Goal: Information Seeking & Learning: Learn about a topic

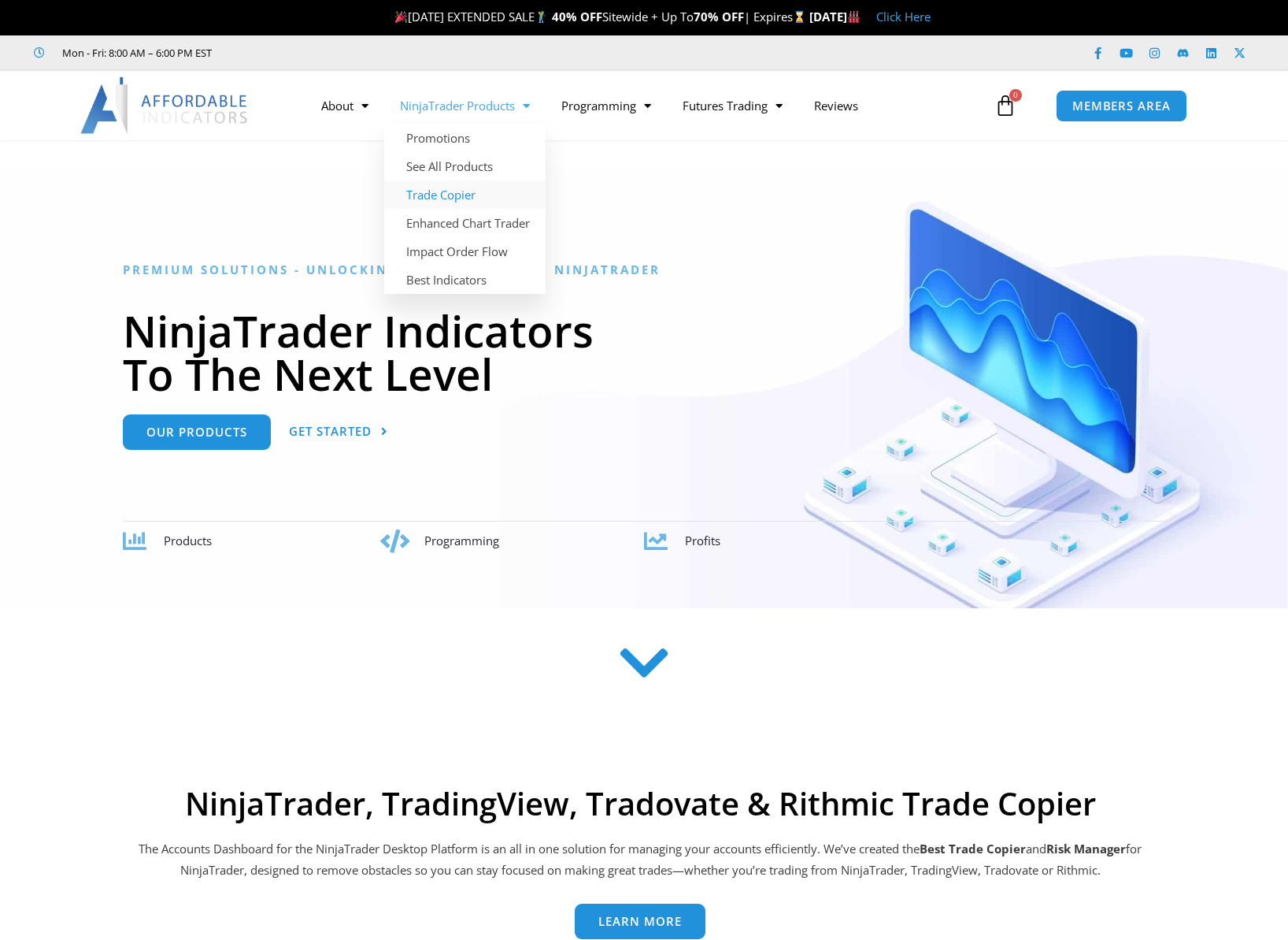
click at [473, 191] on link "Trade Copier" at bounding box center [465, 195] width 161 height 29
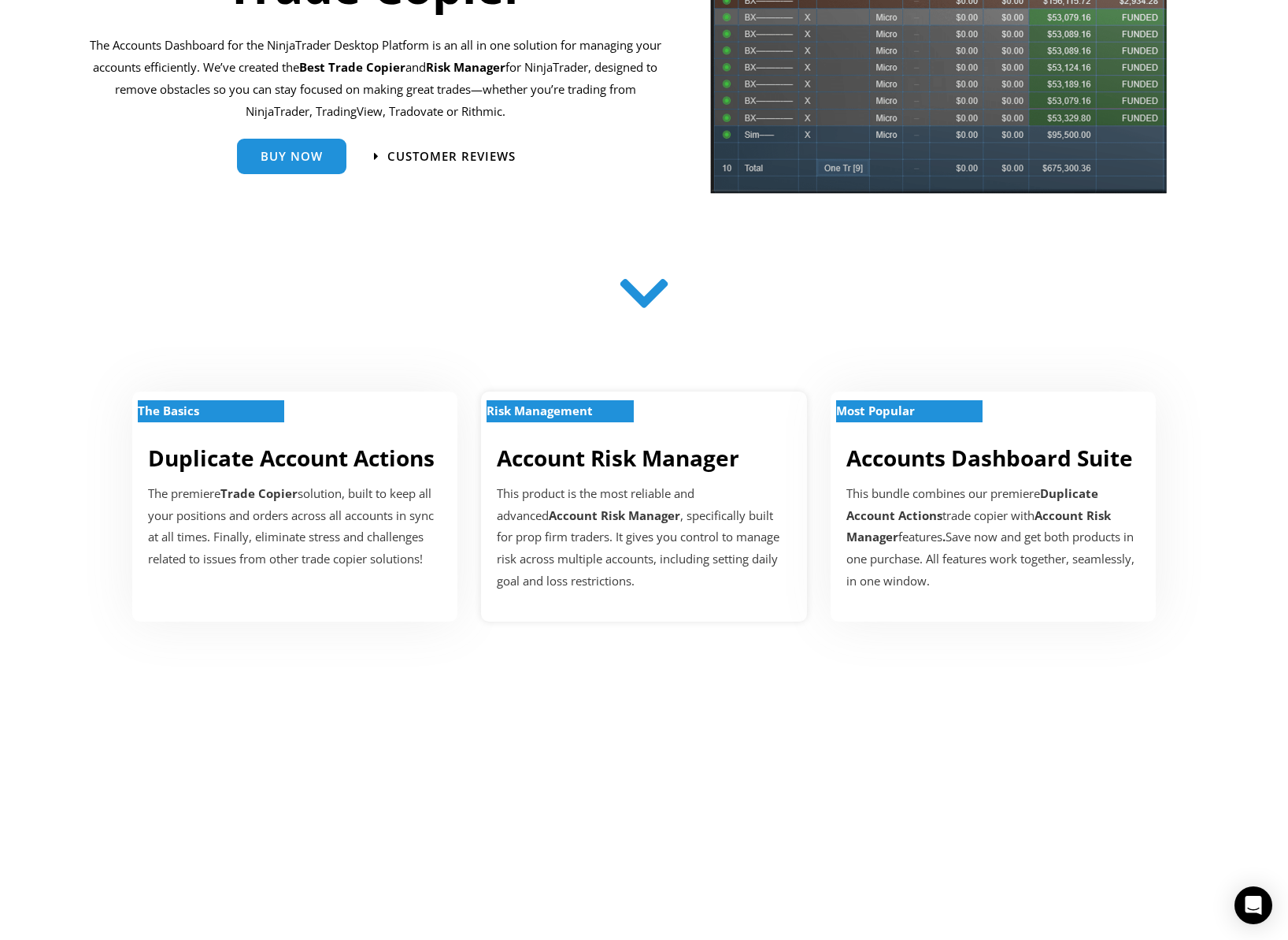
scroll to position [398, 0]
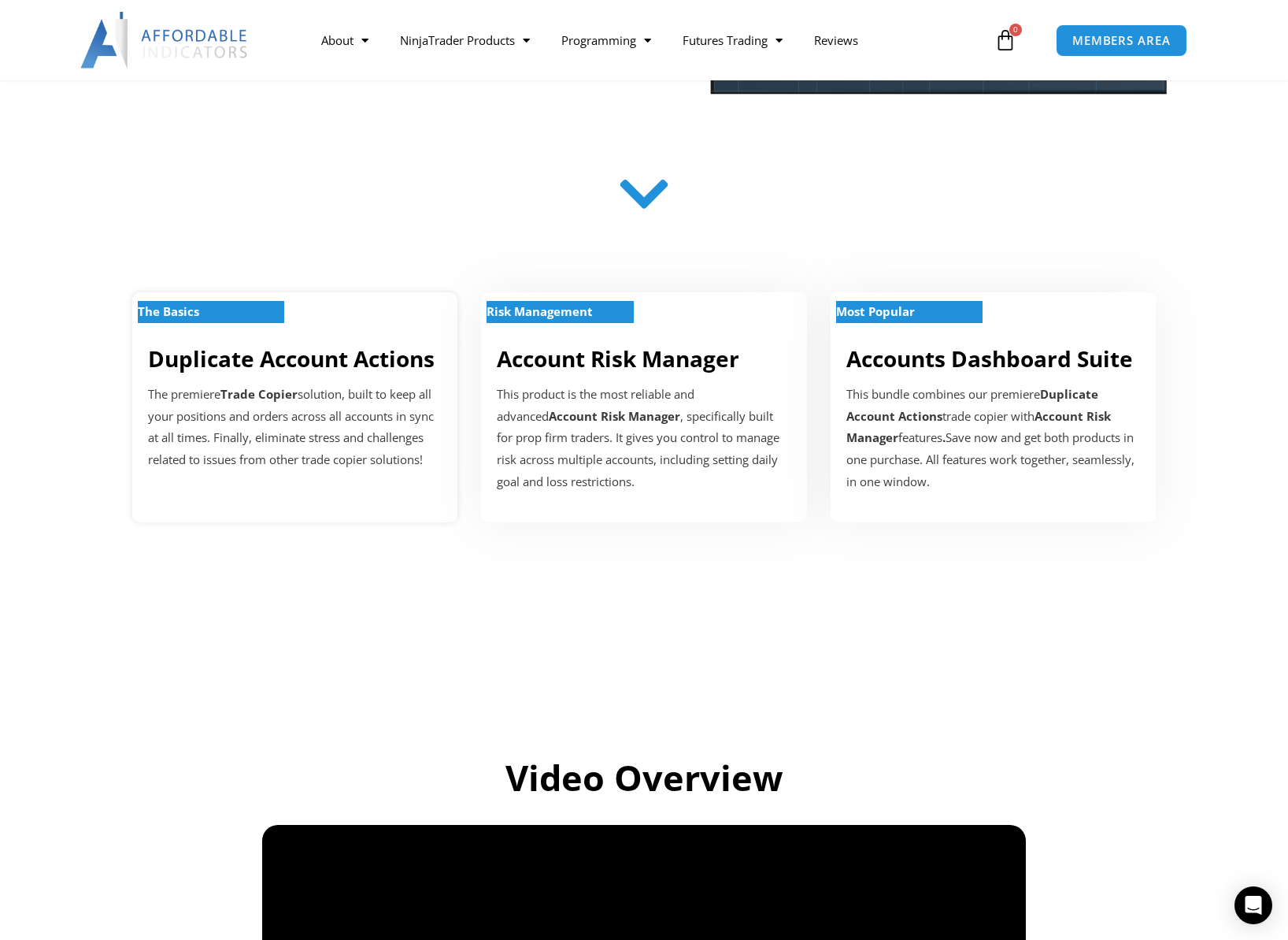
click at [217, 363] on link "Duplicate Account Actions" at bounding box center [291, 358] width 287 height 30
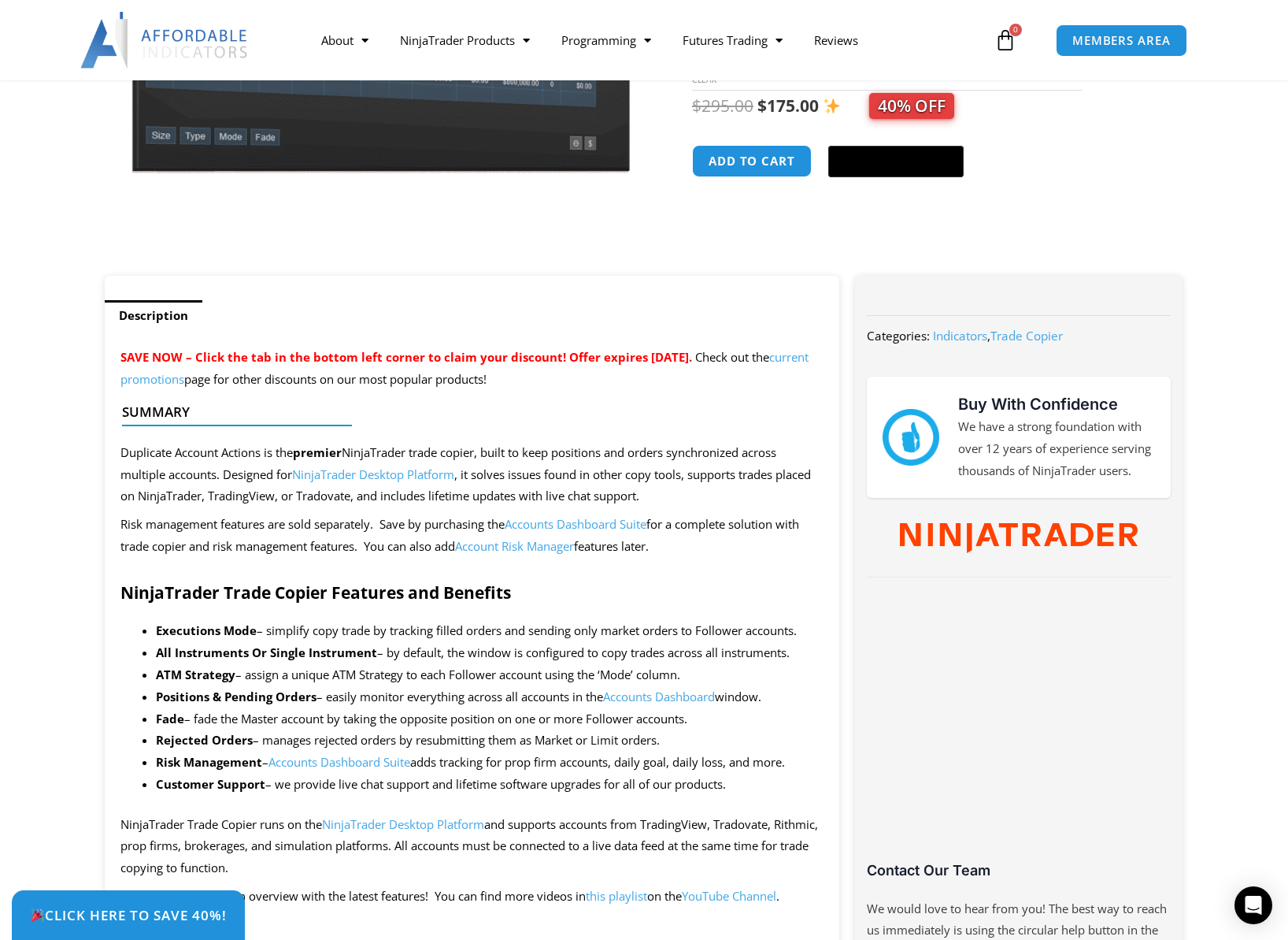
scroll to position [595, 0]
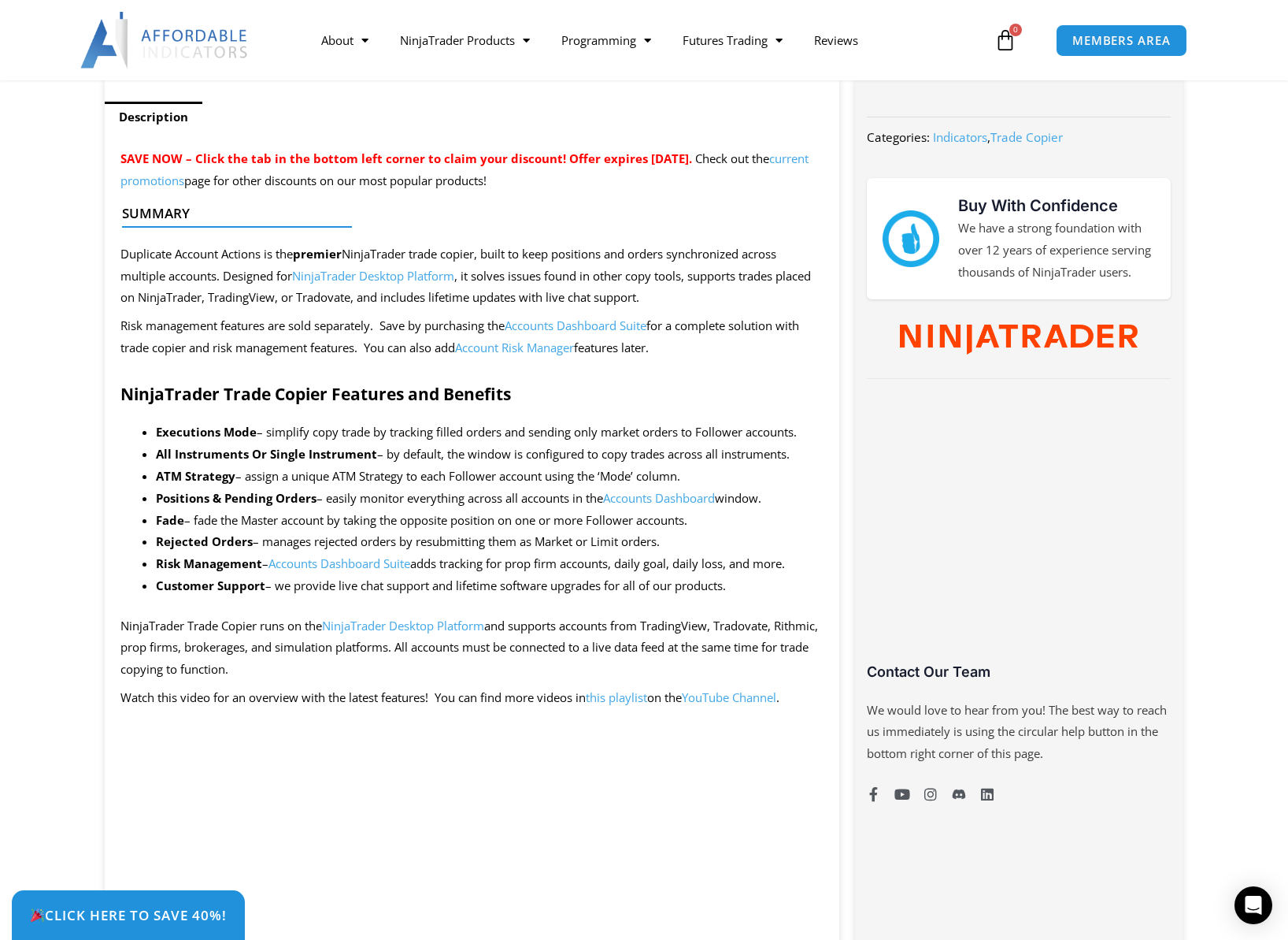
click at [291, 439] on li "Executions Mode – simplify copy trade by tracking filled orders and sending onl…" at bounding box center [489, 432] width 668 height 22
click at [353, 441] on li "Executions Mode – simplify copy trade by tracking filled orders and sending onl…" at bounding box center [489, 432] width 668 height 22
click at [346, 479] on li "ATM Strategy – assign a unique ATM Strategy to each Follower account using the …" at bounding box center [489, 476] width 668 height 22
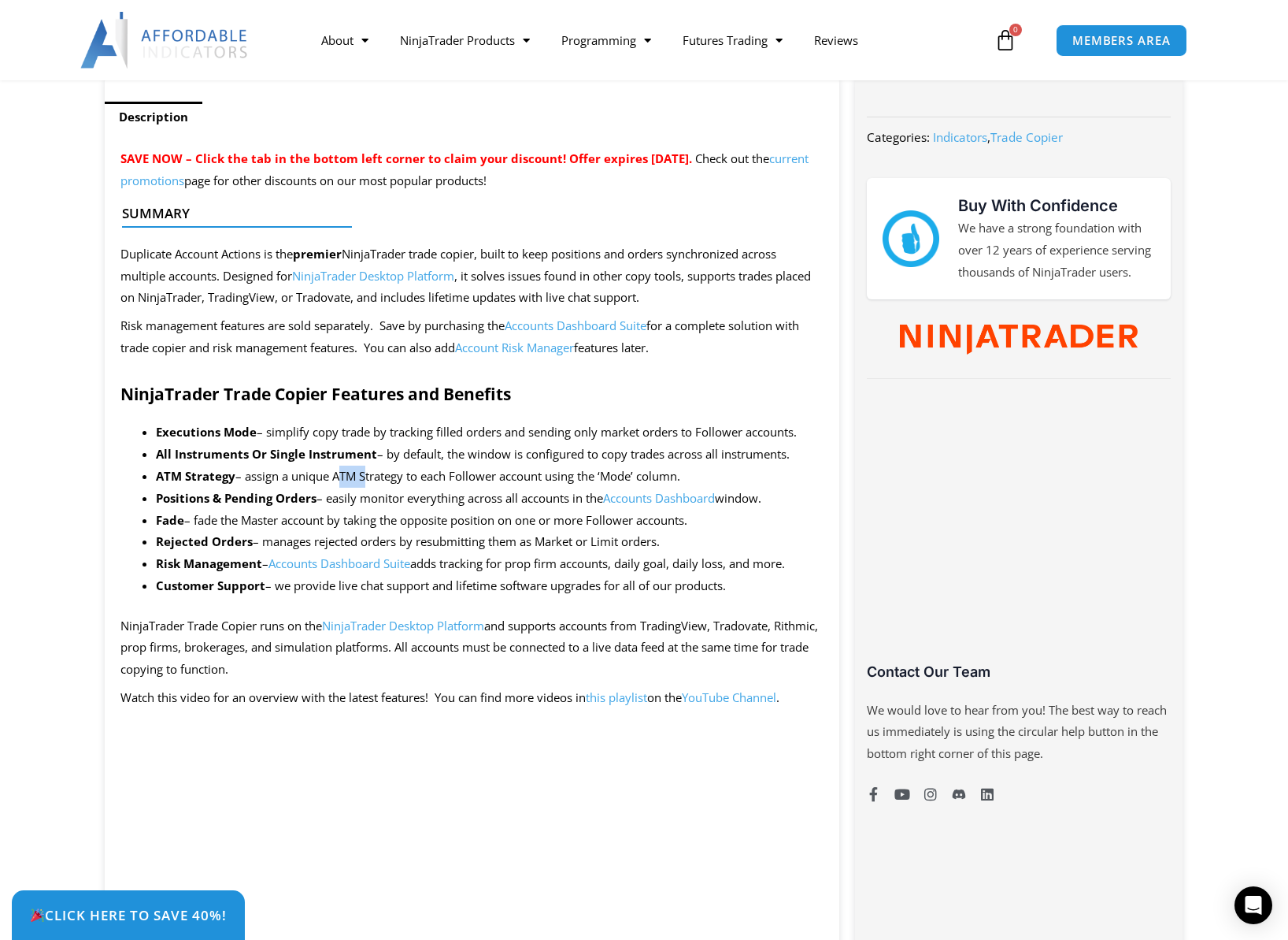
click at [346, 479] on li "ATM Strategy – assign a unique ATM Strategy to each Follower account using the …" at bounding box center [489, 476] width 668 height 22
click at [513, 502] on li "Positions & Pending Orders – easily monitor everything across all accounts in t…" at bounding box center [489, 498] width 668 height 22
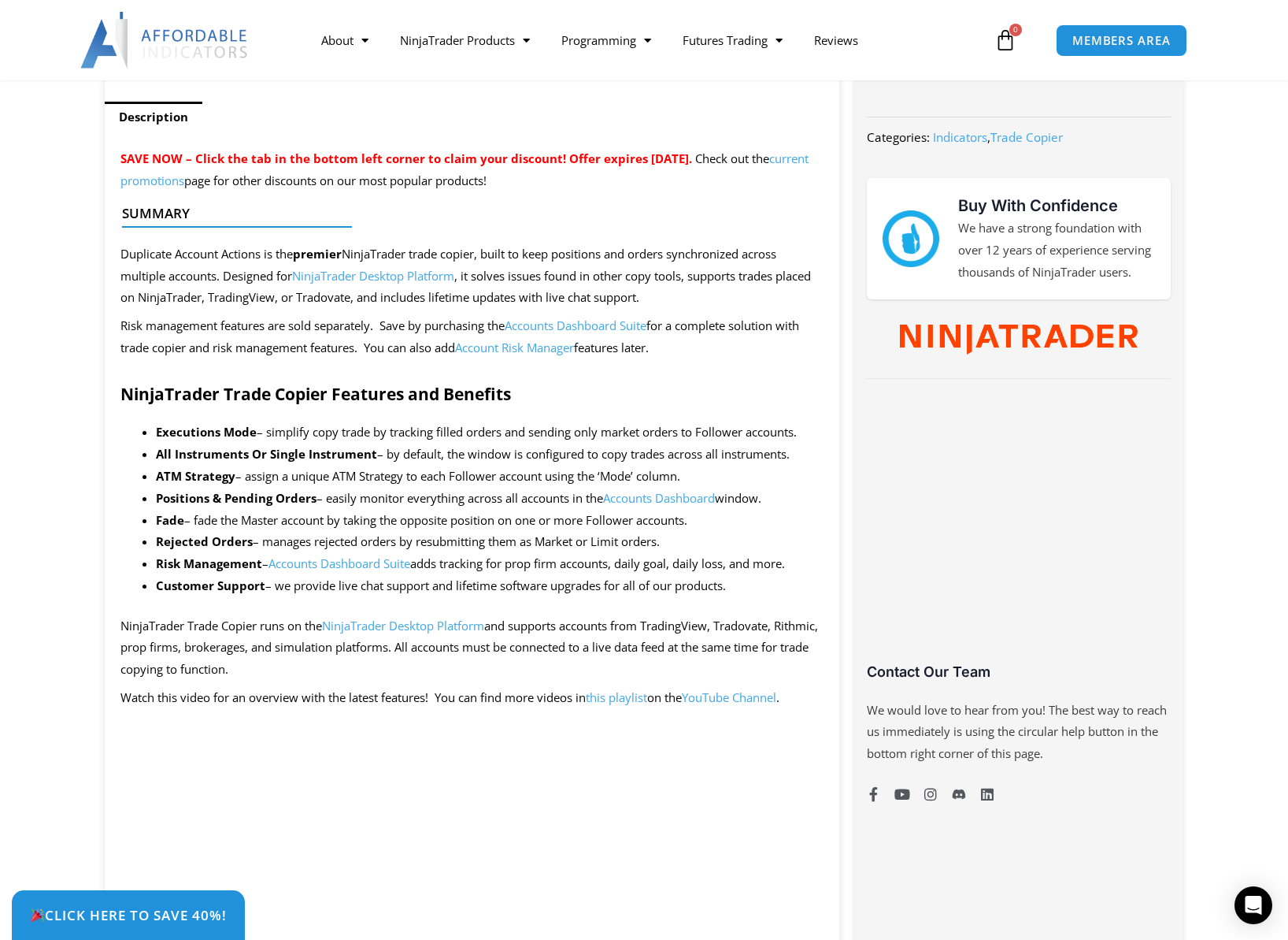
click at [351, 482] on li "ATM Strategy – assign a unique ATM Strategy to each Follower account using the …" at bounding box center [489, 476] width 668 height 22
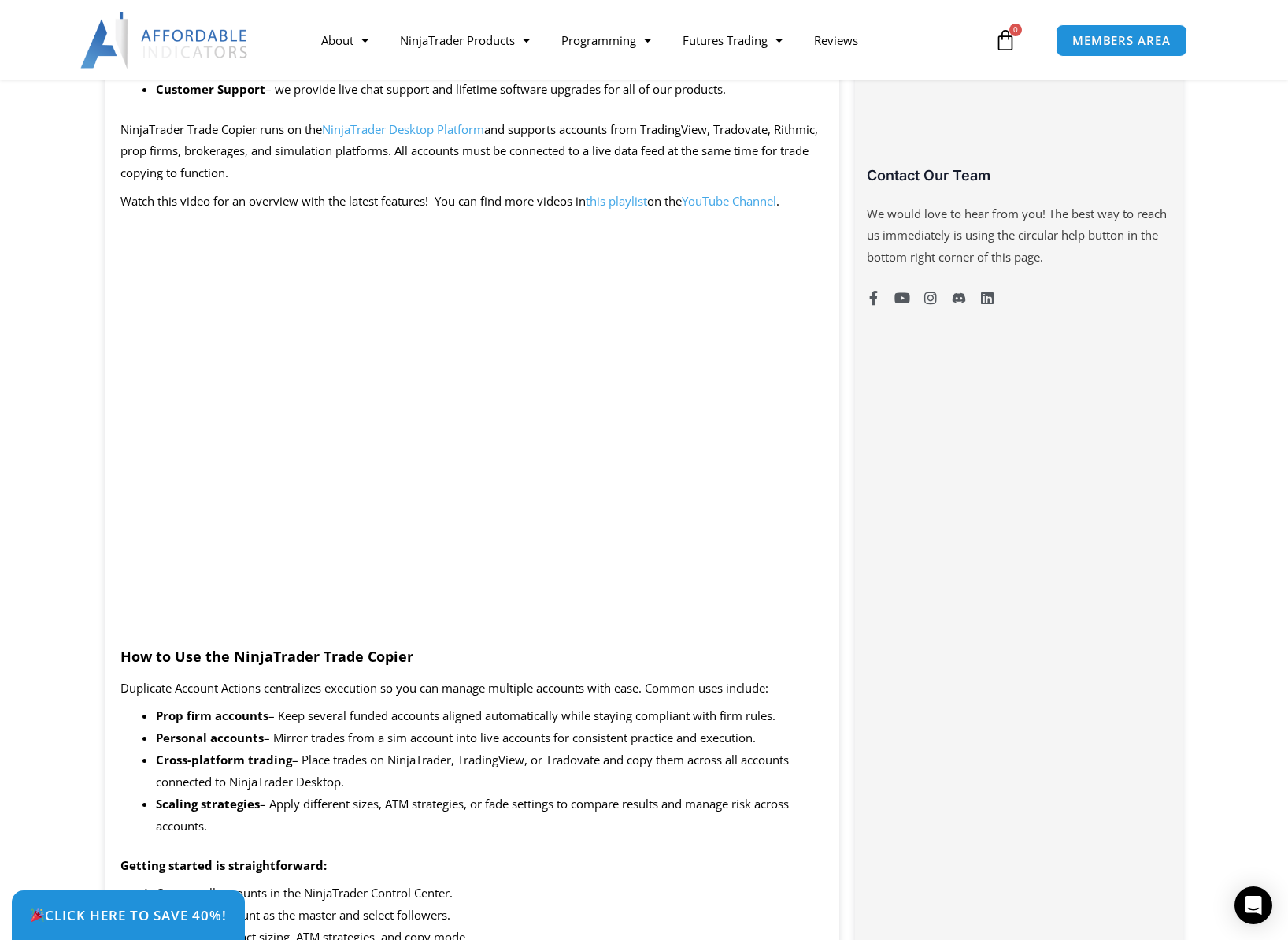
scroll to position [1588, 0]
